Goal: Task Accomplishment & Management: Use online tool/utility

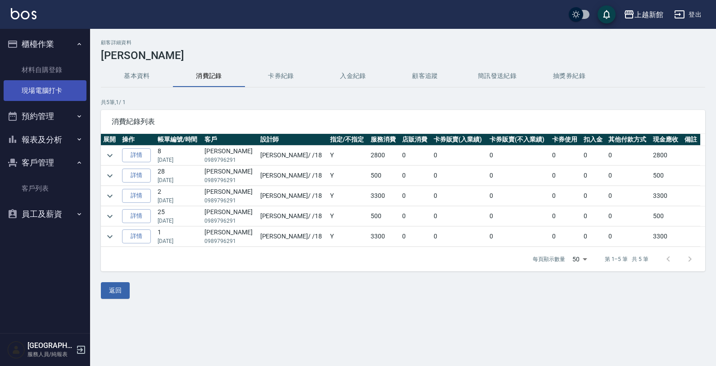
click at [55, 87] on link "現場電腦打卡" at bounding box center [45, 90] width 83 height 21
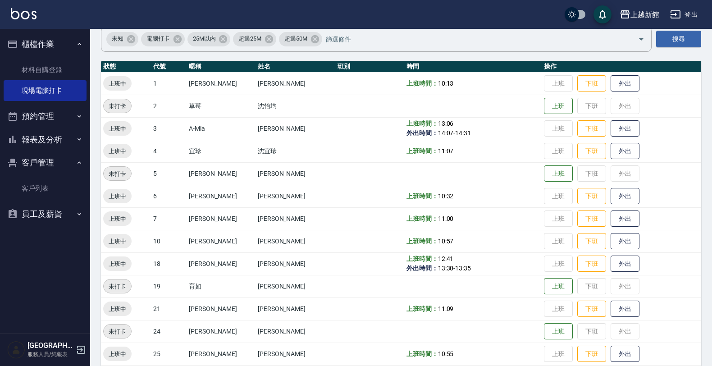
scroll to position [56, 0]
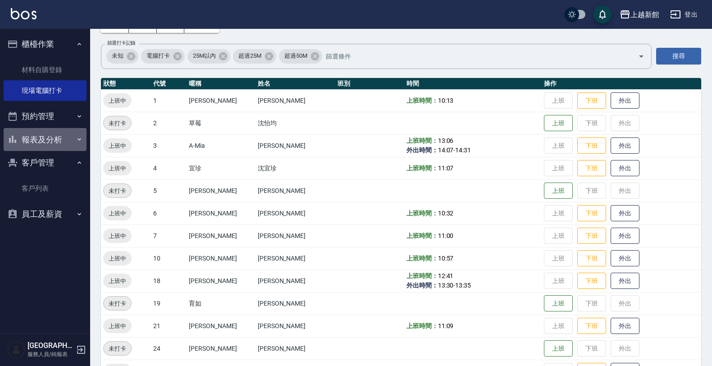
click at [48, 142] on button "報表及分析" at bounding box center [45, 139] width 83 height 23
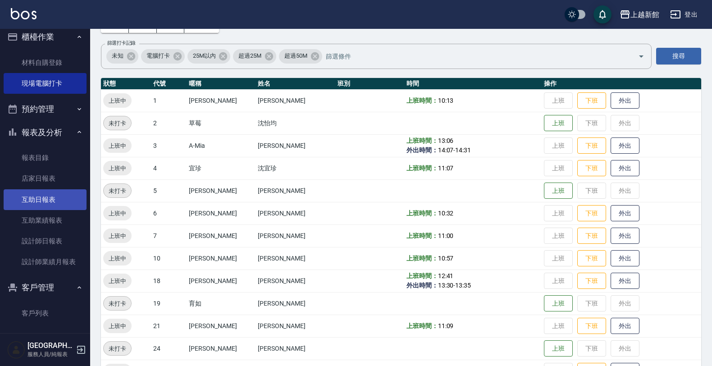
scroll to position [20, 0]
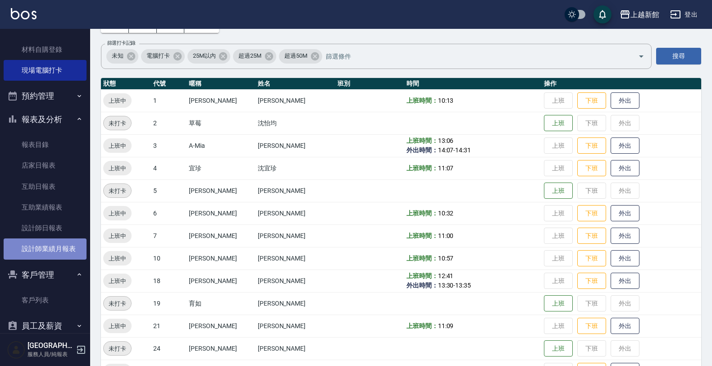
click at [55, 244] on link "設計師業績月報表" at bounding box center [45, 248] width 83 height 21
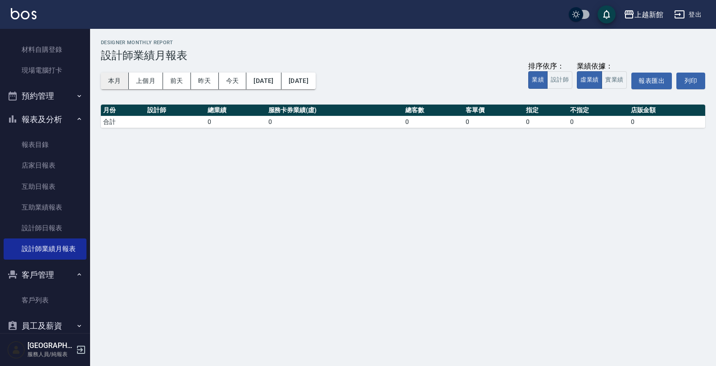
click at [118, 81] on button "本月" at bounding box center [115, 81] width 28 height 17
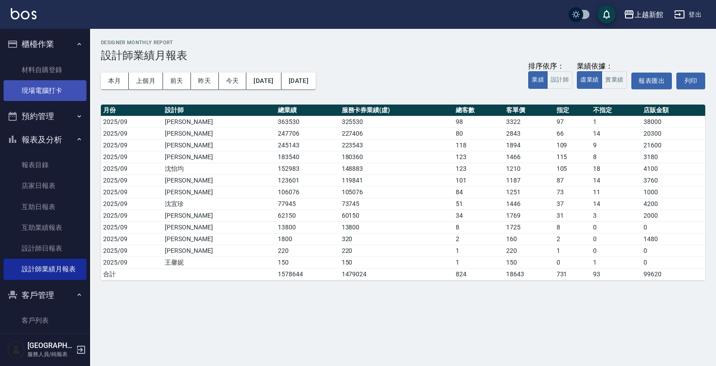
click at [45, 90] on link "現場電腦打卡" at bounding box center [45, 90] width 83 height 21
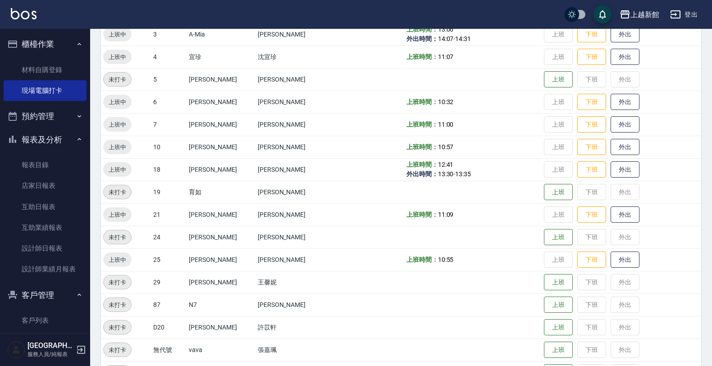
scroll to position [169, 0]
click at [613, 166] on button "外出" at bounding box center [624, 168] width 29 height 16
click at [544, 239] on button "上班" at bounding box center [558, 236] width 29 height 16
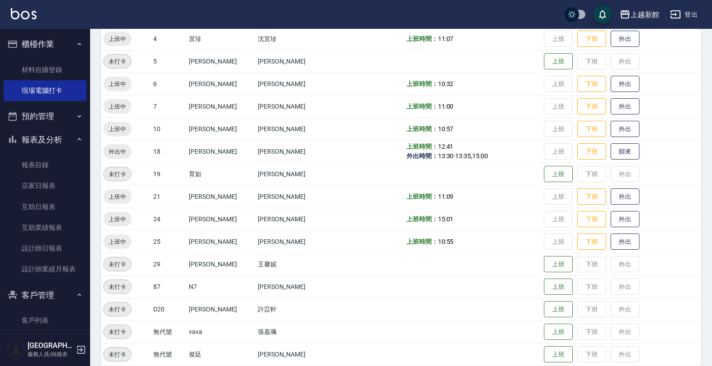
scroll to position [196, 0]
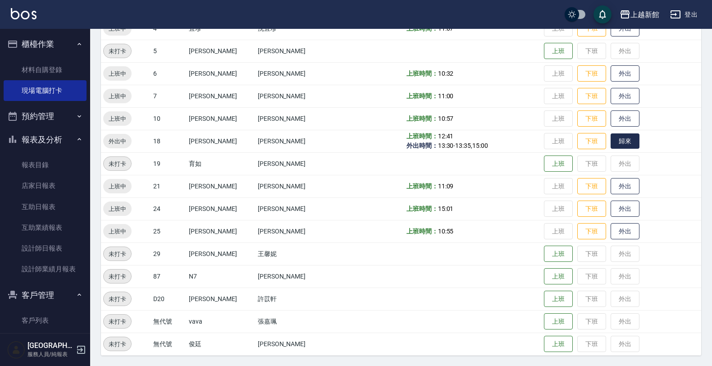
click at [614, 138] on button "歸來" at bounding box center [624, 141] width 29 height 16
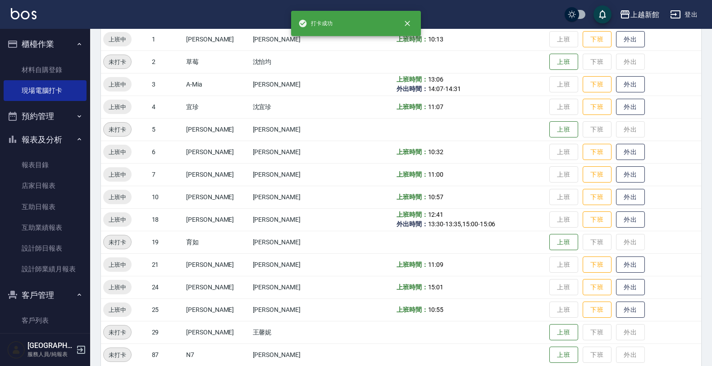
scroll to position [0, 0]
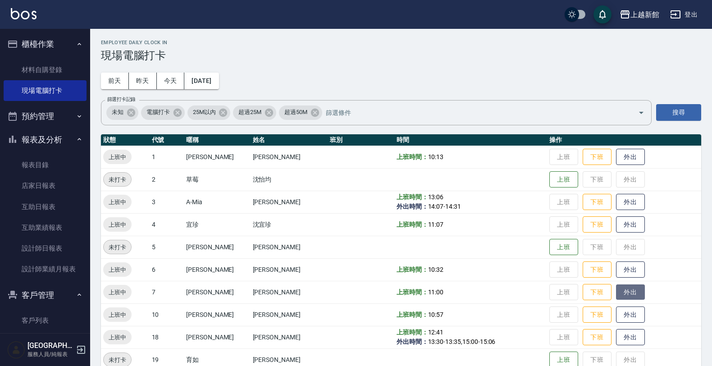
click at [616, 291] on button "外出" at bounding box center [630, 292] width 29 height 16
click at [552, 179] on button "上班" at bounding box center [563, 180] width 29 height 16
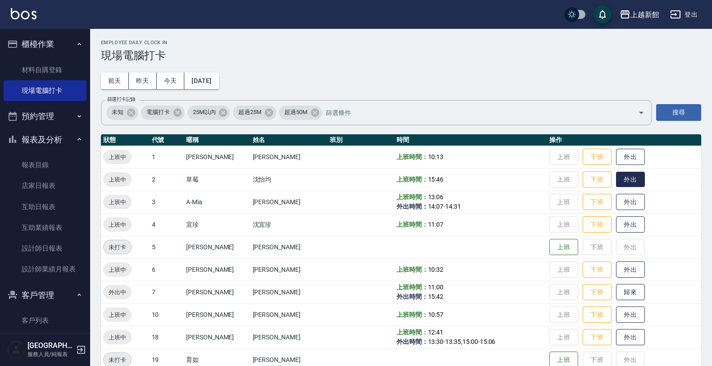
click at [624, 179] on button "外出" at bounding box center [630, 180] width 29 height 16
